Goal: Find contact information: Find contact information

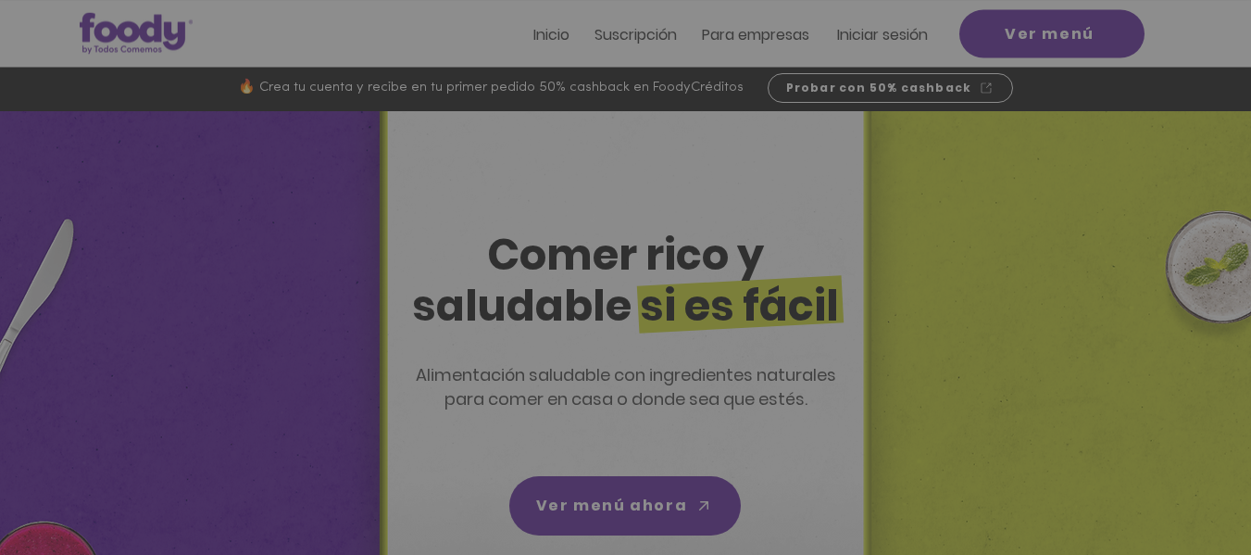
click at [795, 118] on icon "Volver al sitio" at bounding box center [797, 118] width 15 height 15
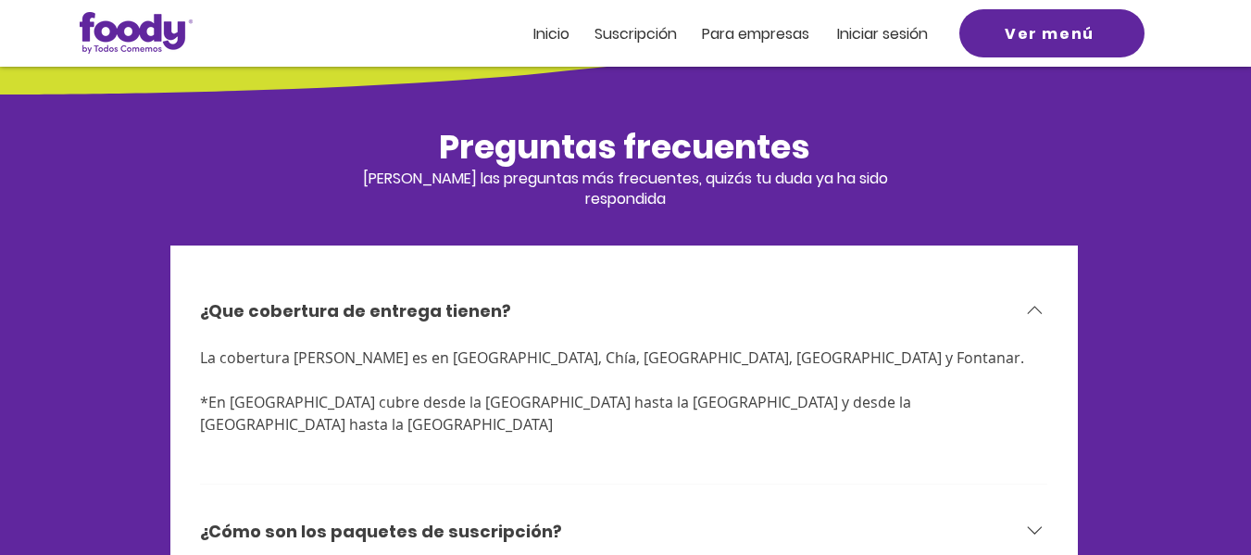
scroll to position [5753, 0]
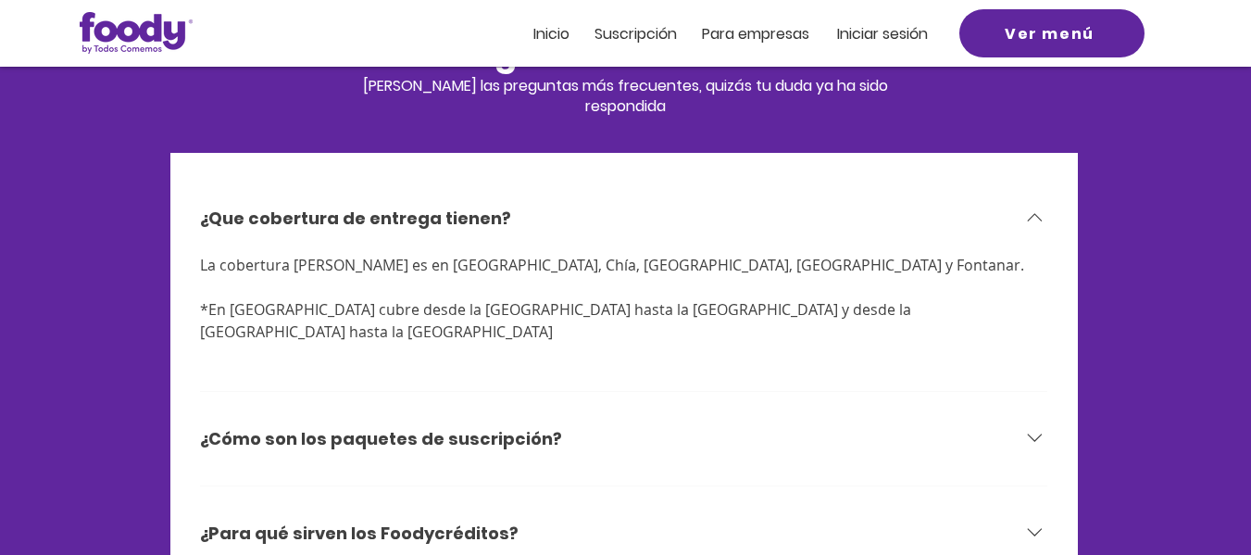
click at [543, 276] on span at bounding box center [624, 287] width 848 height 22
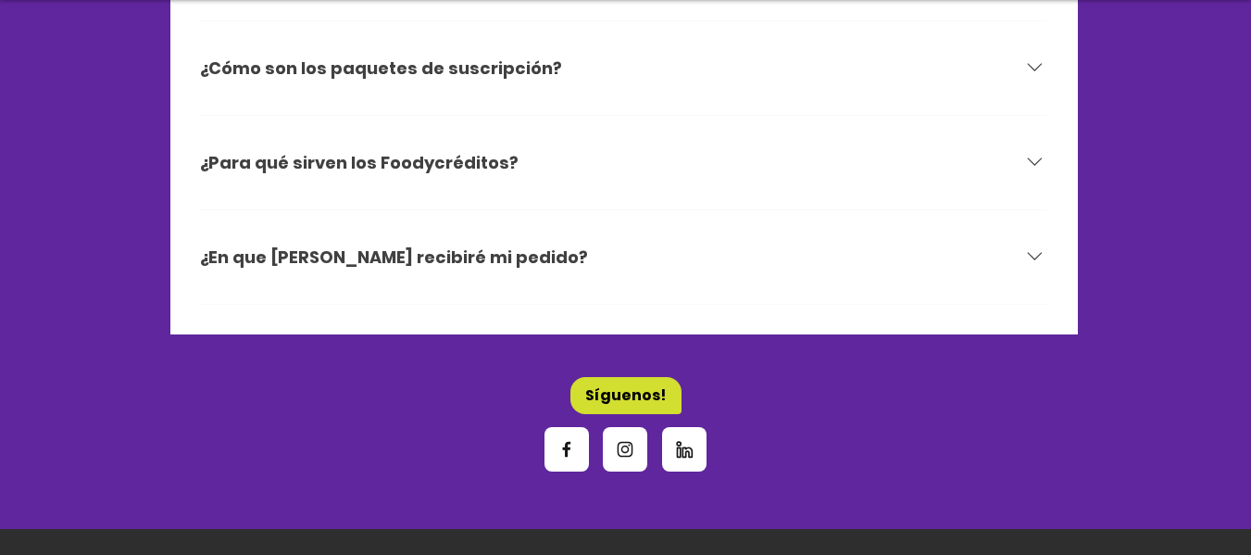
scroll to position [6493, 0]
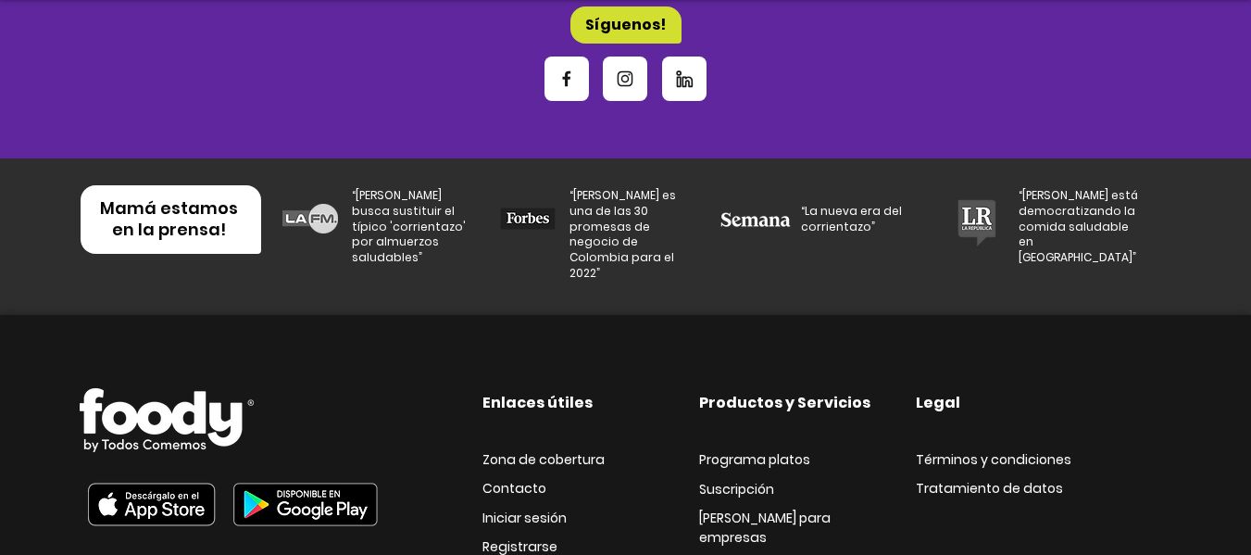
click at [501, 479] on span "Contacto" at bounding box center [514, 488] width 64 height 19
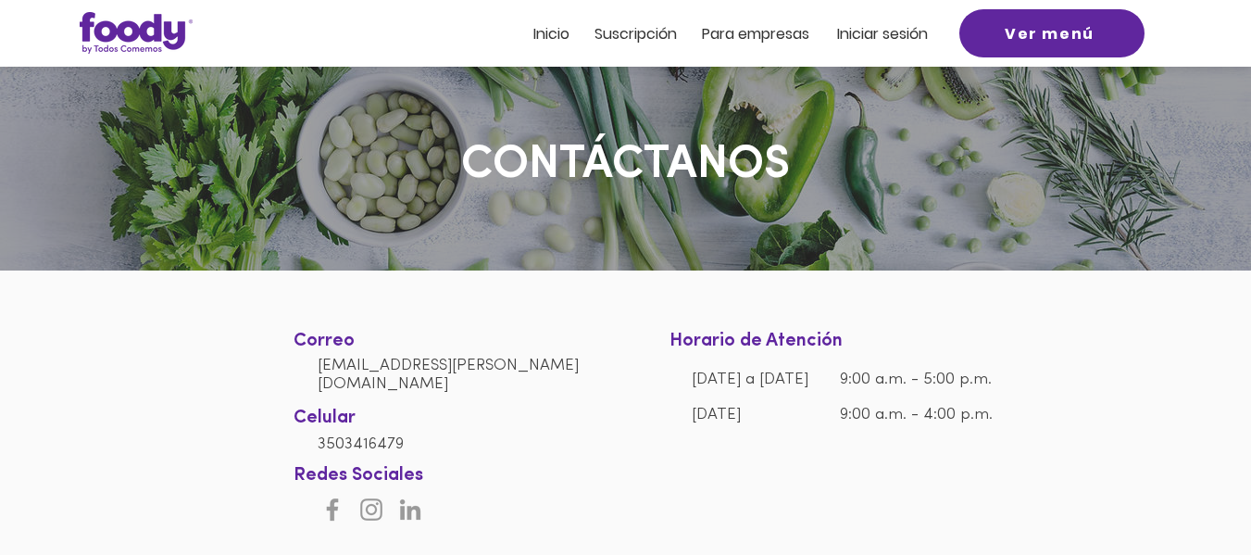
scroll to position [93, 0]
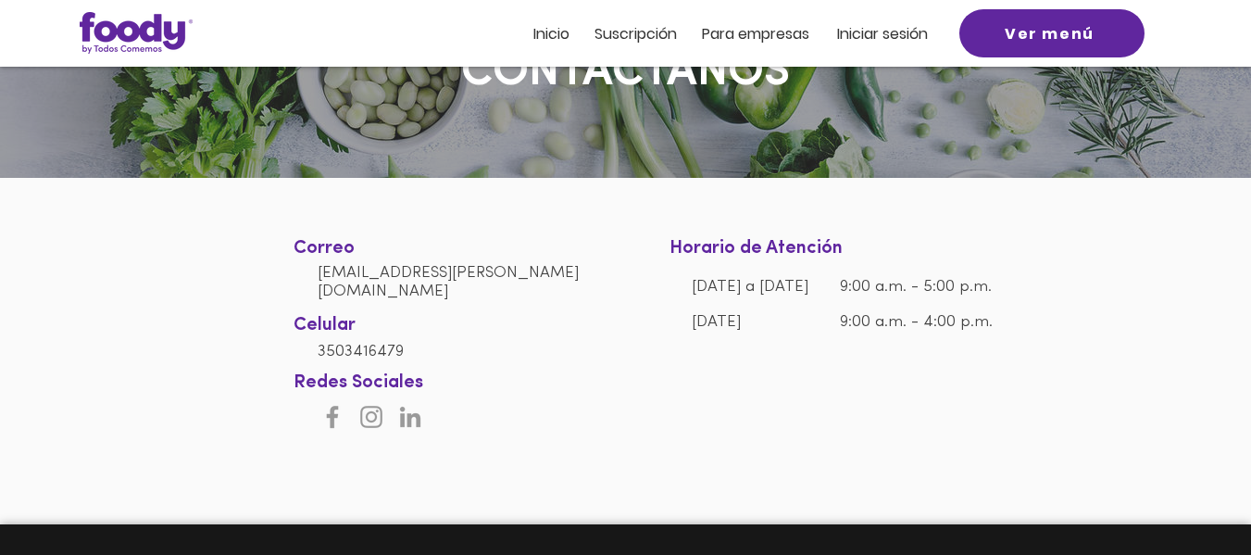
drag, startPoint x: 306, startPoint y: 283, endPoint x: 485, endPoint y: 292, distance: 178.9
click at [485, 292] on div at bounding box center [625, 305] width 1251 height 254
drag, startPoint x: 505, startPoint y: 283, endPoint x: 318, endPoint y: 277, distance: 186.2
click at [318, 277] on h6 "[EMAIL_ADDRESS][PERSON_NAME][DOMAIN_NAME]" at bounding box center [458, 280] width 281 height 37
copy link "[EMAIL_ADDRESS][PERSON_NAME][DOMAIN_NAME]"
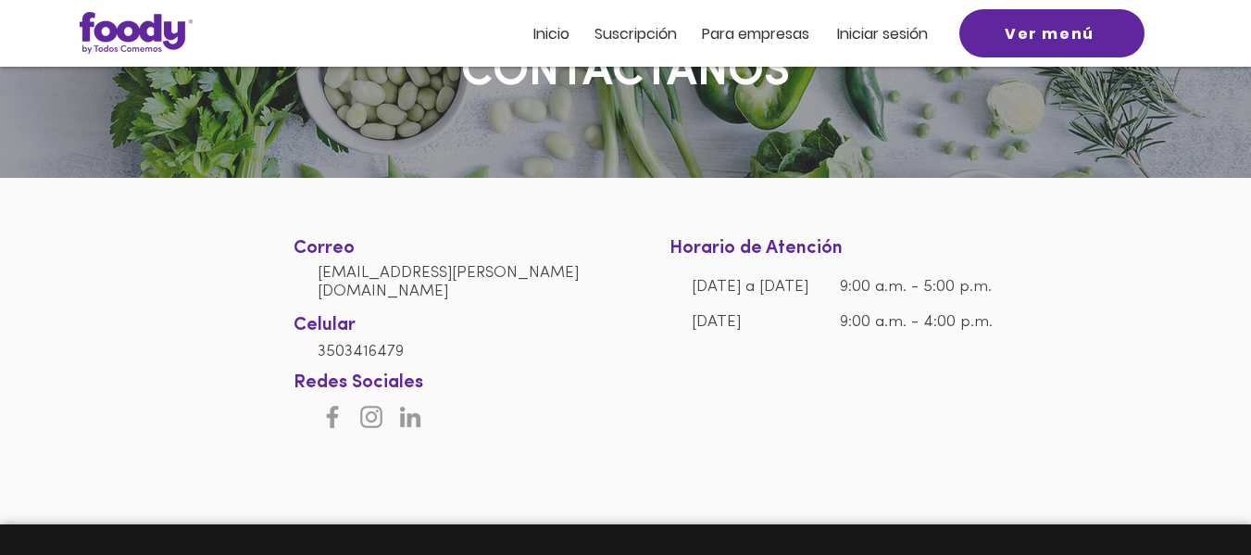
drag, startPoint x: 832, startPoint y: 366, endPoint x: 802, endPoint y: 365, distance: 30.6
click at [832, 368] on div at bounding box center [625, 305] width 1251 height 254
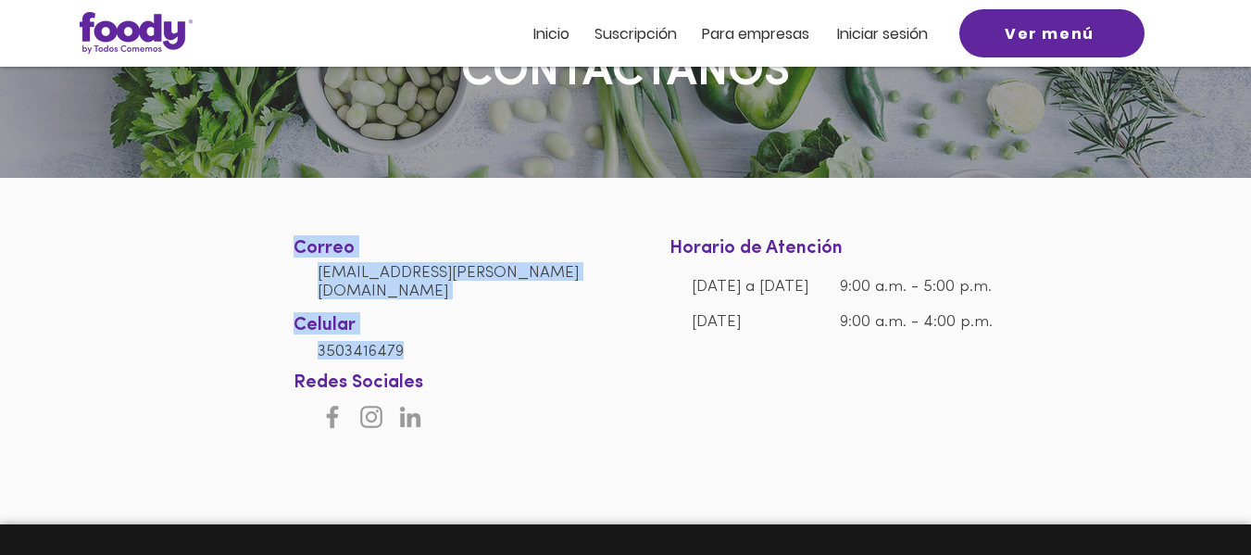
drag, startPoint x: 308, startPoint y: 347, endPoint x: 426, endPoint y: 347, distance: 117.6
click at [426, 347] on section "Correo [EMAIL_ADDRESS][PERSON_NAME][DOMAIN_NAME] Celular [PHONE_NUMBER] Horario…" at bounding box center [625, 305] width 1251 height 254
click at [433, 342] on h6 "3503416479" at bounding box center [458, 350] width 281 height 19
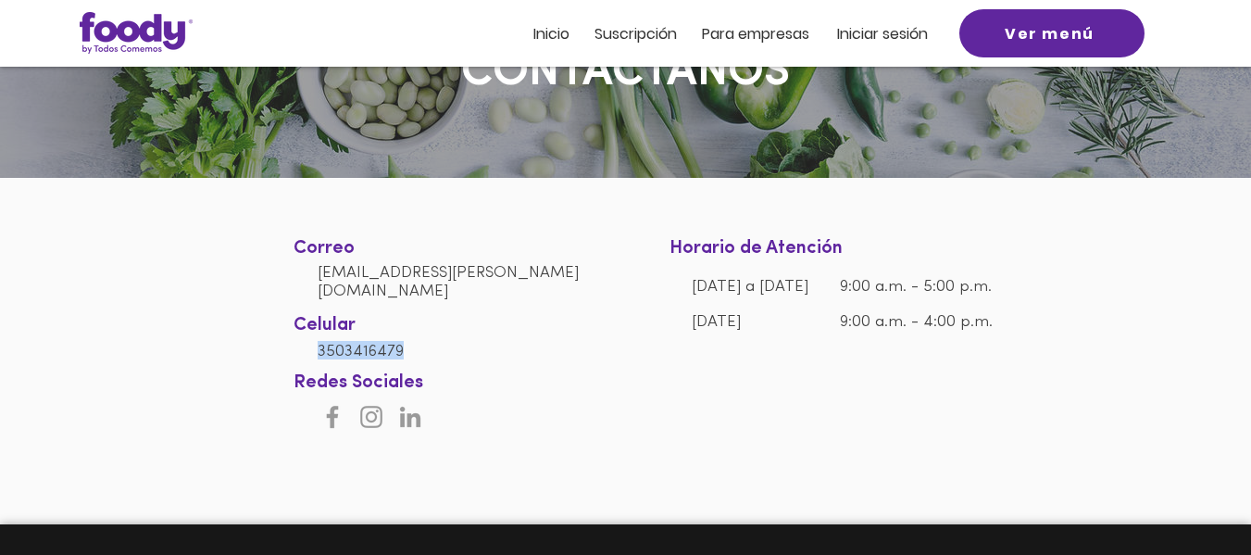
drag, startPoint x: 416, startPoint y: 338, endPoint x: 317, endPoint y: 339, distance: 99.1
click at [318, 341] on h6 "3503416479" at bounding box center [458, 350] width 281 height 19
copy span "3503416479"
